Goal: Information Seeking & Learning: Learn about a topic

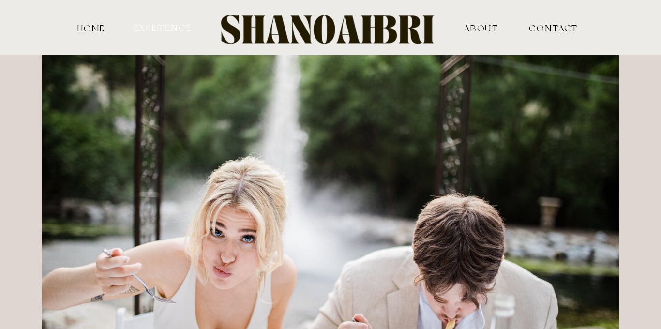
click at [152, 25] on nav "experience" at bounding box center [163, 27] width 60 height 9
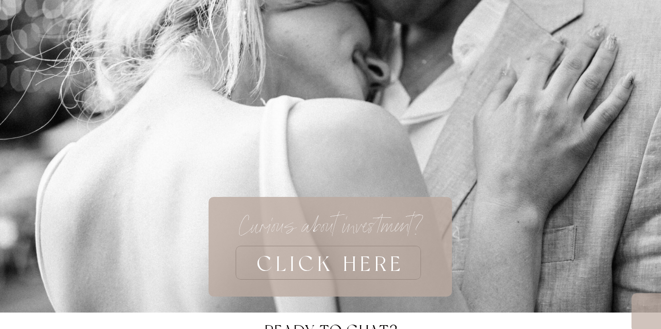
scroll to position [2779, 0]
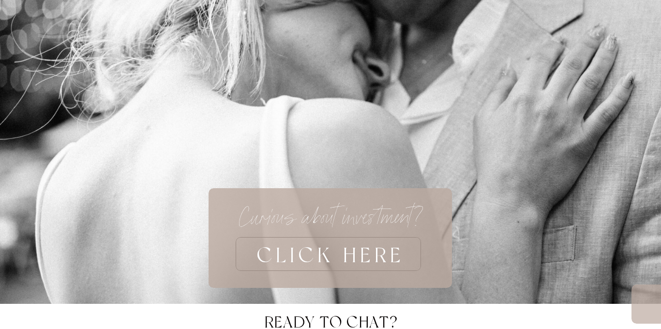
click at [339, 256] on h3 "CLICK HERE" at bounding box center [331, 254] width 306 height 34
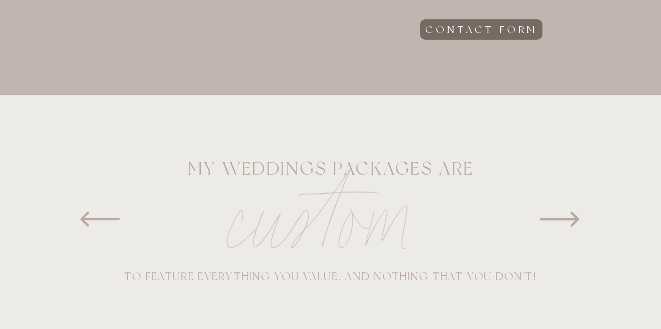
scroll to position [488, 0]
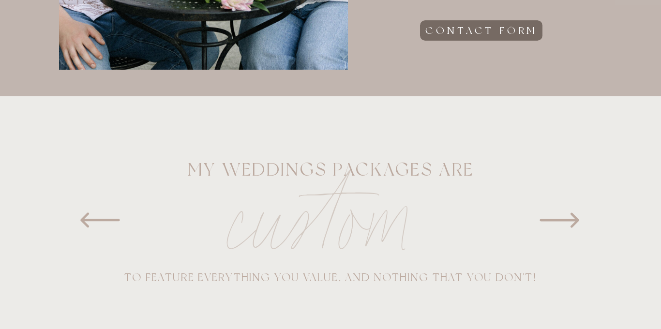
click at [568, 222] on icon at bounding box center [560, 220] width 48 height 48
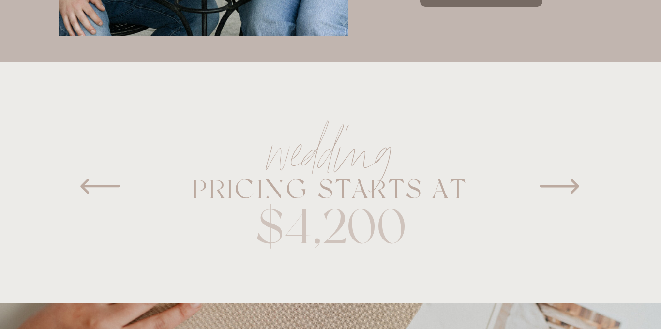
scroll to position [523, 0]
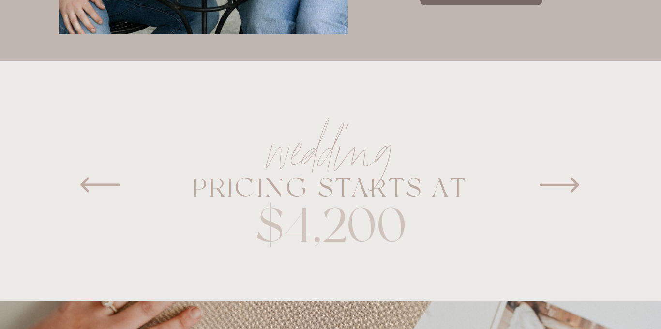
click at [568, 187] on icon at bounding box center [560, 185] width 48 height 48
click at [568, 181] on icon at bounding box center [560, 185] width 48 height 48
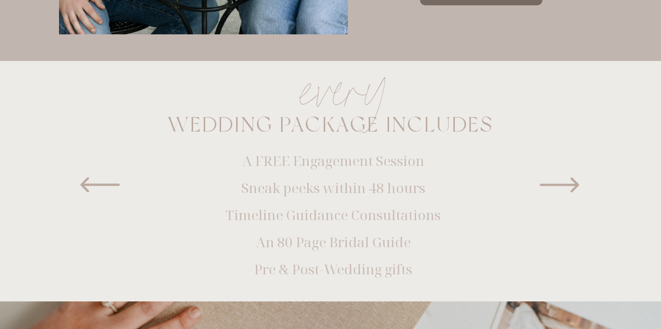
click at [569, 185] on icon at bounding box center [559, 185] width 39 height 15
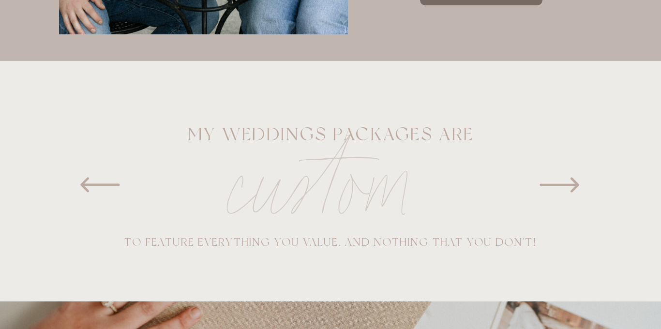
click at [569, 185] on icon at bounding box center [559, 185] width 39 height 15
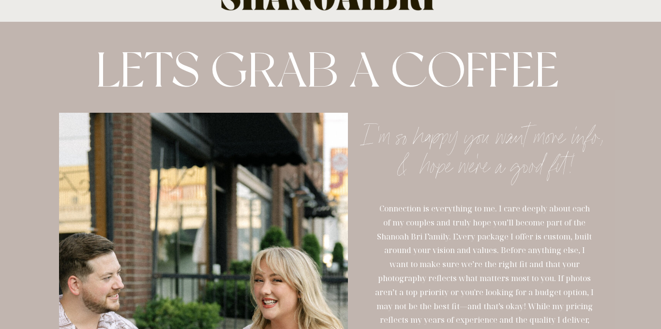
scroll to position [0, 0]
